Goal: Transaction & Acquisition: Download file/media

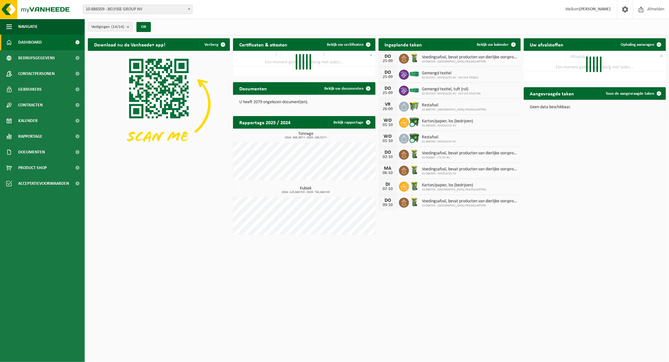
click at [110, 8] on span "10-886509 - BELYSSE GROUP NV" at bounding box center [137, 9] width 109 height 9
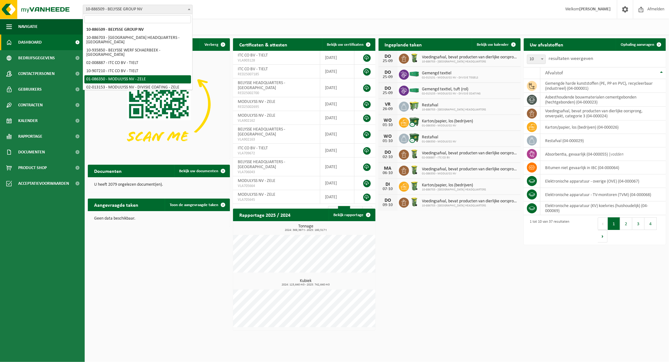
select select "667"
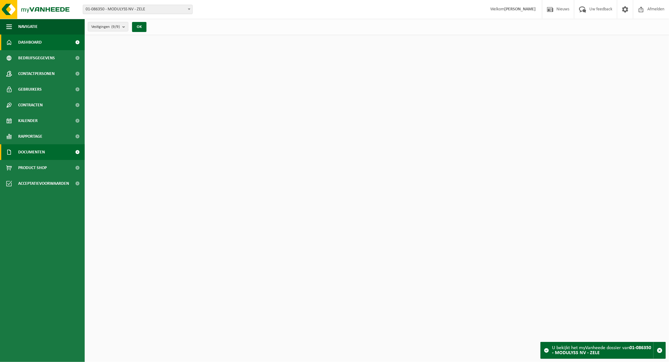
click at [37, 154] on span "Documenten" at bounding box center [31, 152] width 27 height 16
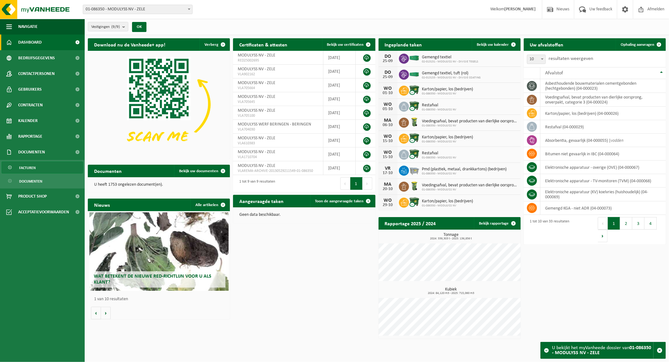
click at [31, 169] on span "Facturen" at bounding box center [27, 168] width 17 height 12
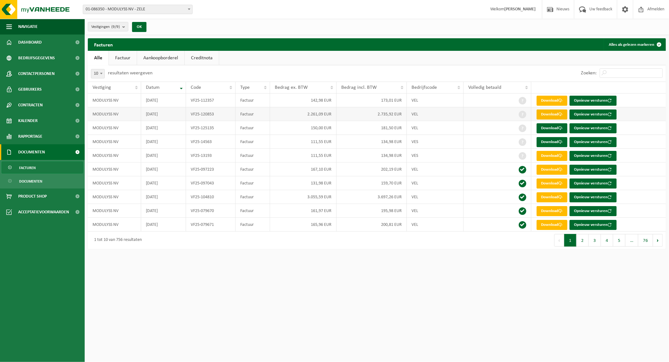
click at [553, 113] on link "Download" at bounding box center [552, 114] width 31 height 10
